Goal: Transaction & Acquisition: Obtain resource

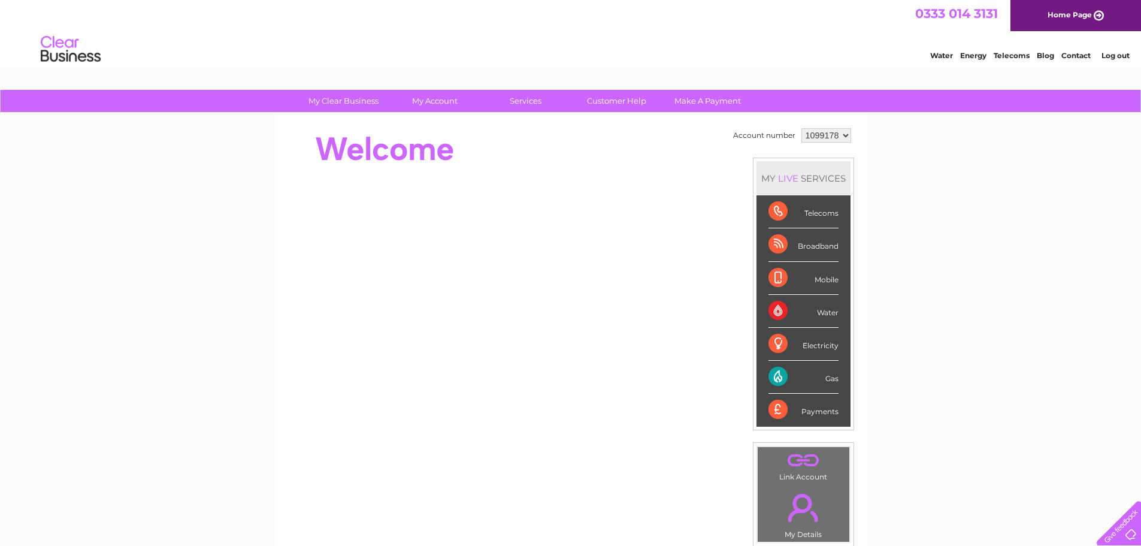
click at [834, 130] on select "1099178 1099180 1099968 1099969" at bounding box center [826, 135] width 50 height 14
select select "1099968"
click at [801, 128] on select "1099178 1099180 1099968 1099969" at bounding box center [826, 135] width 50 height 14
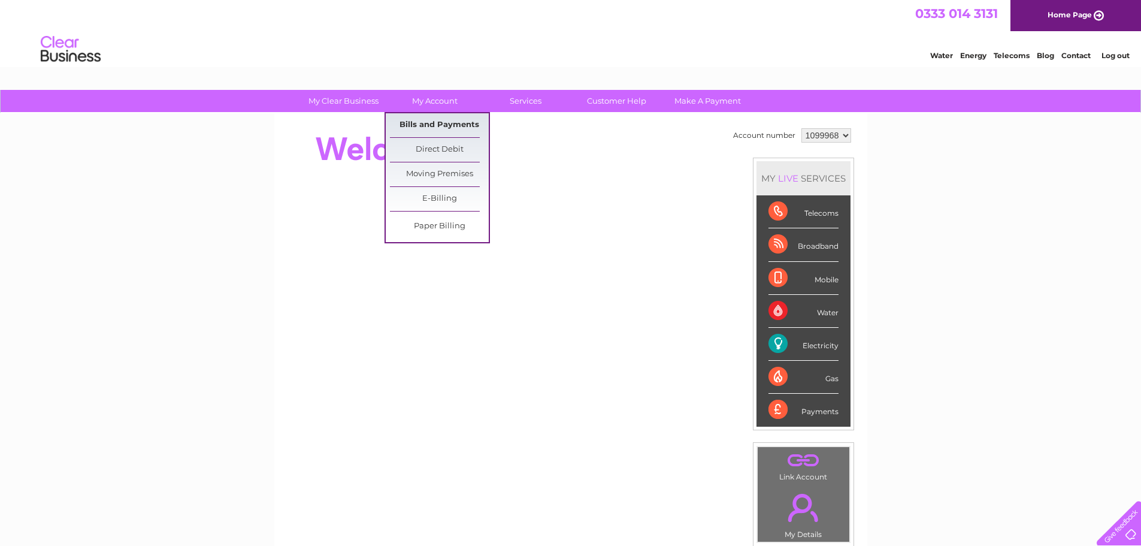
click at [425, 125] on link "Bills and Payments" at bounding box center [439, 125] width 99 height 24
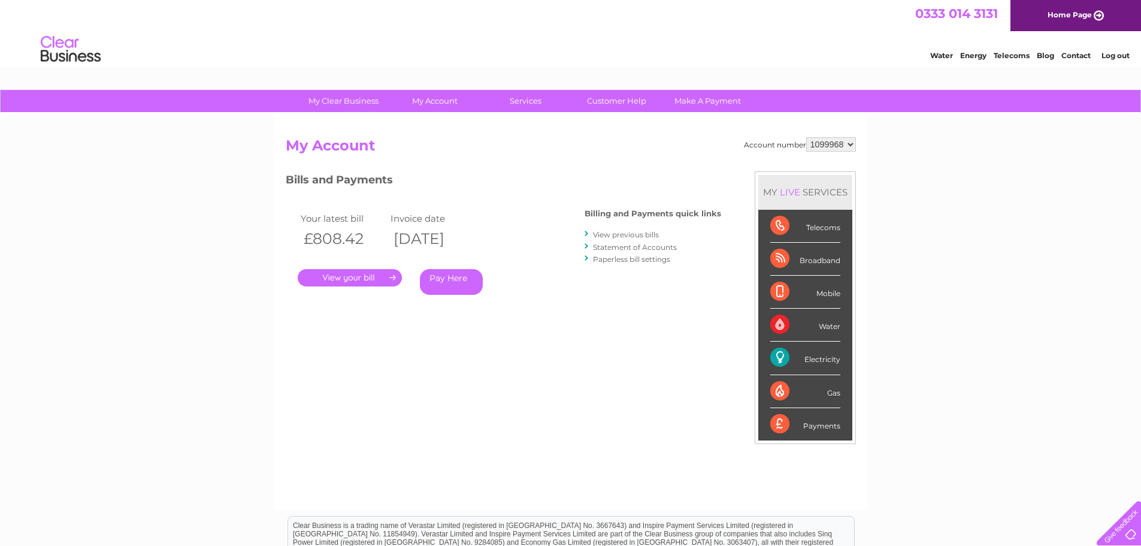
click at [340, 278] on link "." at bounding box center [350, 277] width 104 height 17
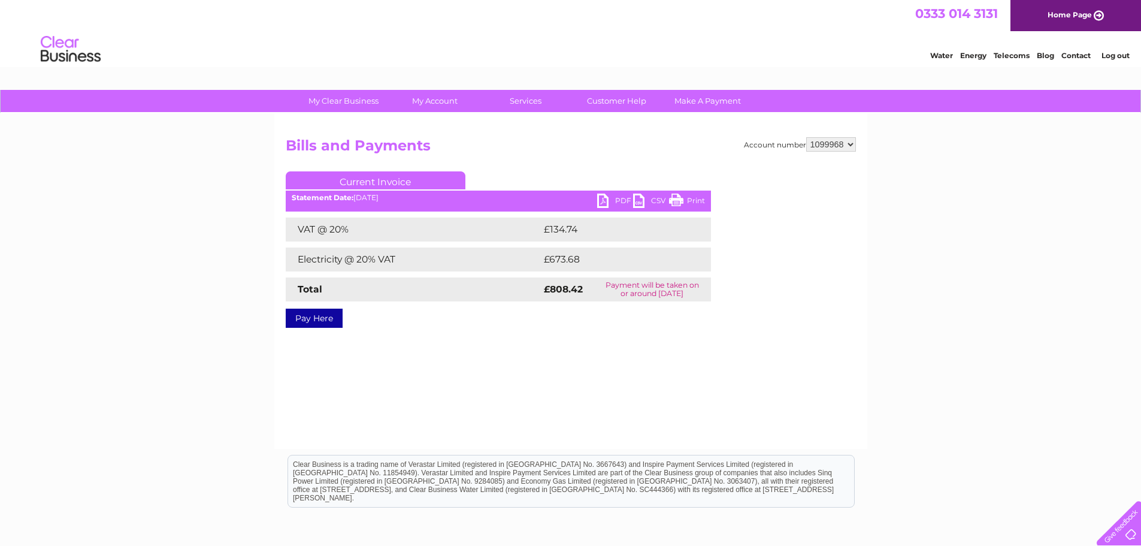
drag, startPoint x: 623, startPoint y: 199, endPoint x: 655, endPoint y: 228, distance: 42.4
click at [622, 200] on link "PDF" at bounding box center [615, 201] width 36 height 17
click at [851, 145] on select "1099178 1099180 1099968 1099969" at bounding box center [831, 144] width 50 height 14
select select "1099969"
click at [806, 137] on select "1099178 1099180 1099968 1099969" at bounding box center [831, 144] width 50 height 14
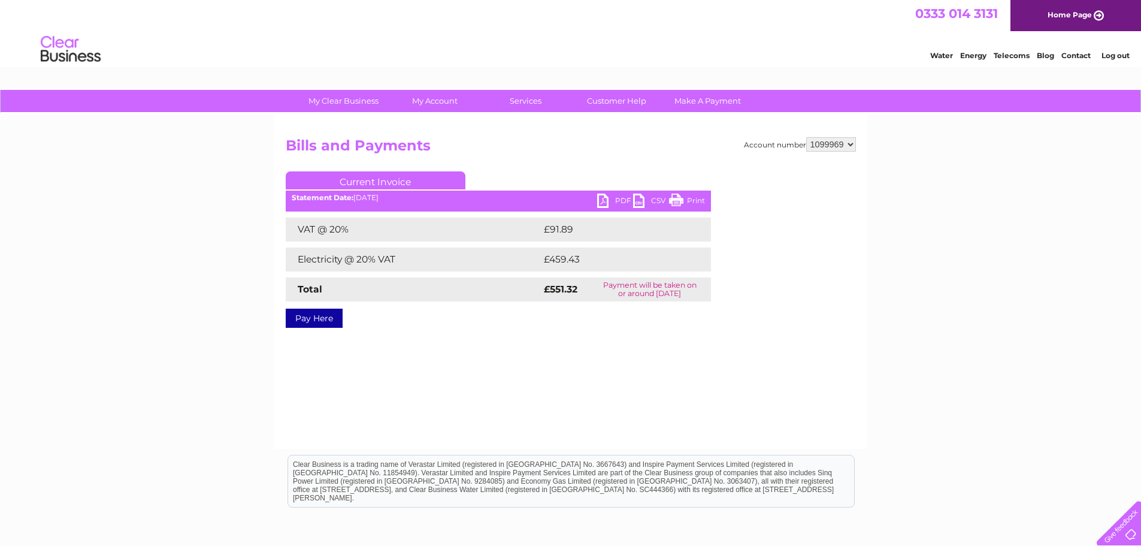
click at [620, 205] on link "PDF" at bounding box center [615, 201] width 36 height 17
click at [840, 147] on select "1099178 1099180 1099968 1099969" at bounding box center [831, 144] width 50 height 14
select select "1099178"
click at [806, 137] on select "1099178 1099180 1099968 1099969" at bounding box center [831, 144] width 50 height 14
